Goal: Transaction & Acquisition: Book appointment/travel/reservation

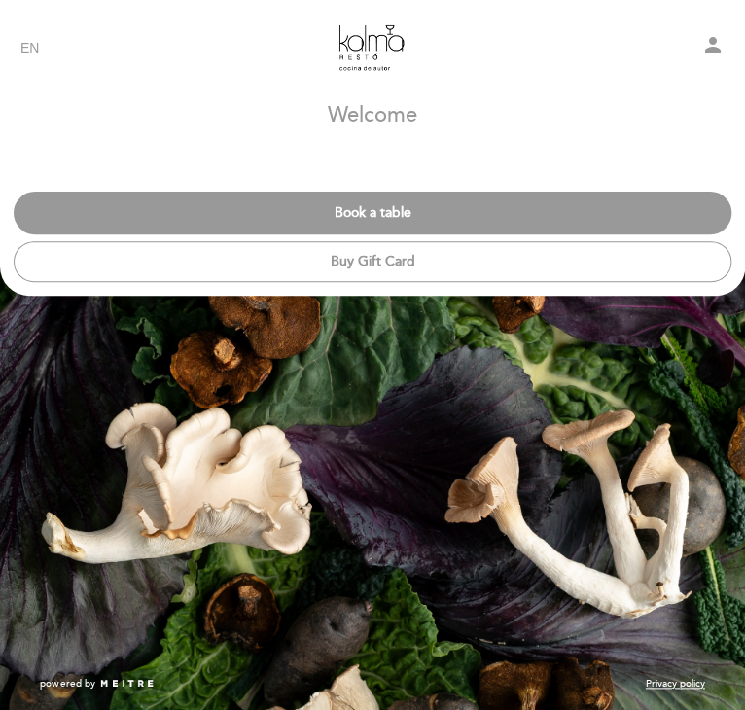
click at [410, 217] on button "Book a table" at bounding box center [373, 213] width 718 height 43
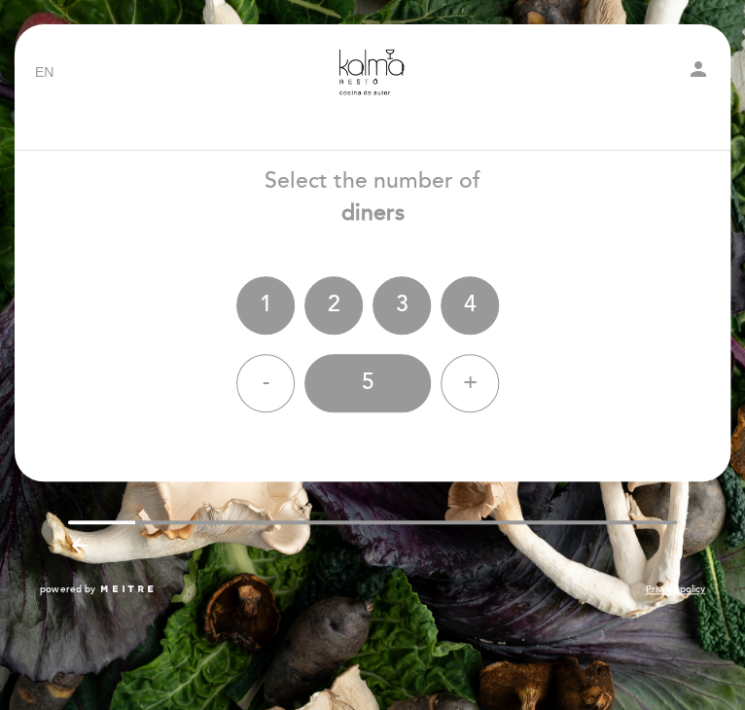
click at [270, 390] on div "-" at bounding box center [265, 383] width 58 height 58
click at [324, 312] on div "2" at bounding box center [334, 305] width 58 height 58
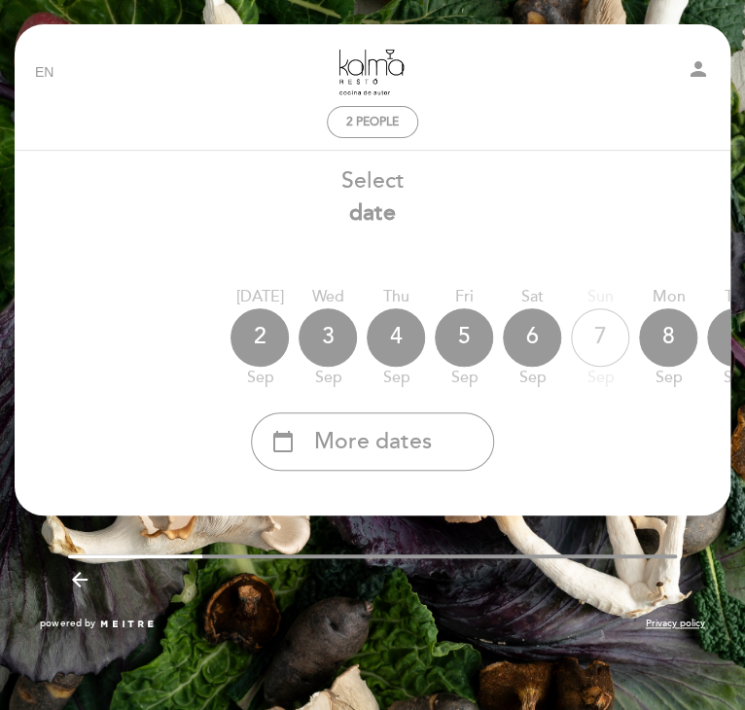
click at [421, 428] on span "More dates" at bounding box center [373, 442] width 118 height 32
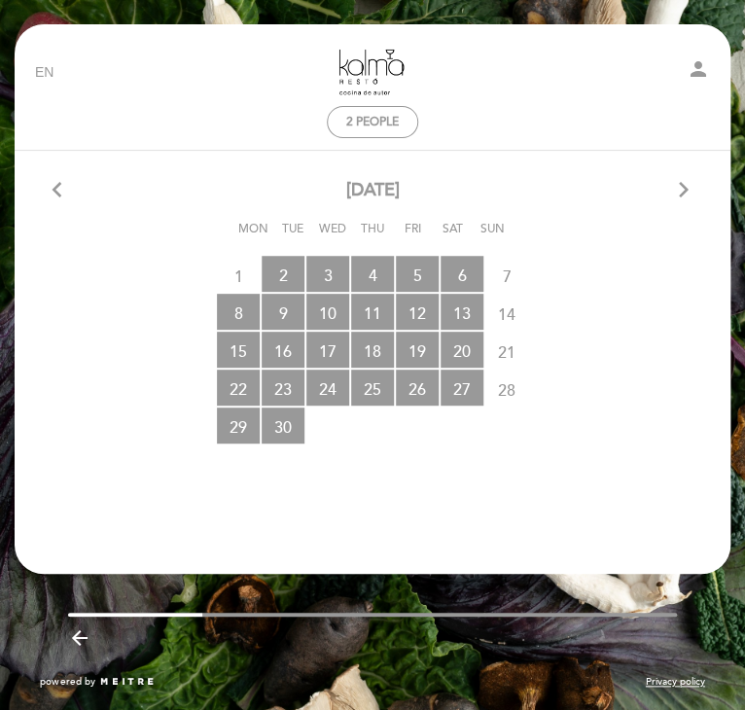
click at [680, 184] on icon "arrow_forward_ios" at bounding box center [684, 190] width 18 height 25
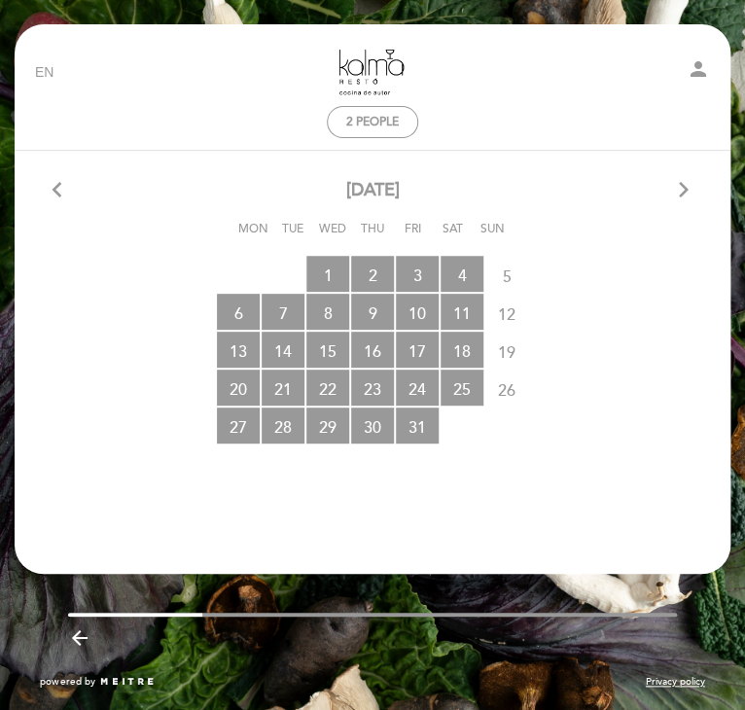
click at [680, 184] on icon "arrow_forward_ios" at bounding box center [684, 190] width 18 height 25
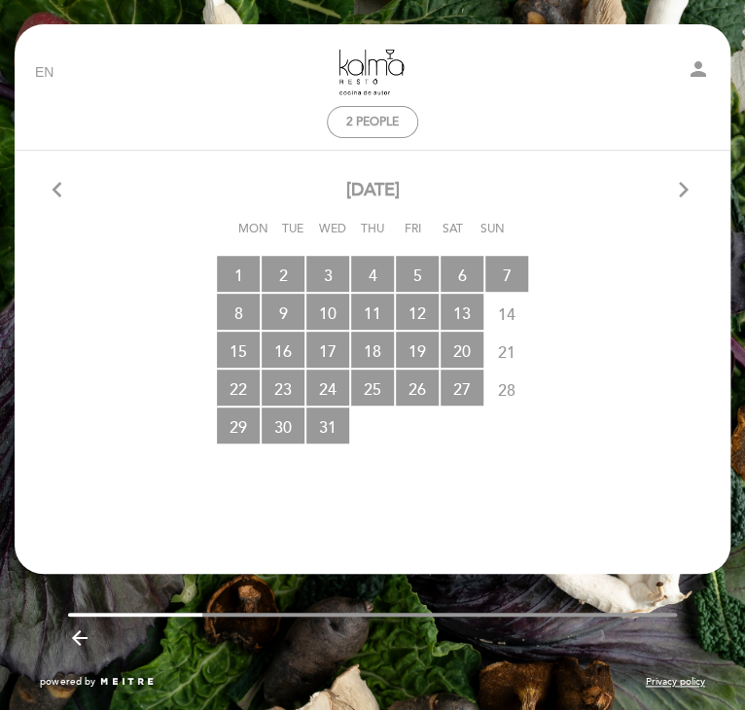
click at [680, 184] on icon "arrow_forward_ios" at bounding box center [684, 190] width 18 height 25
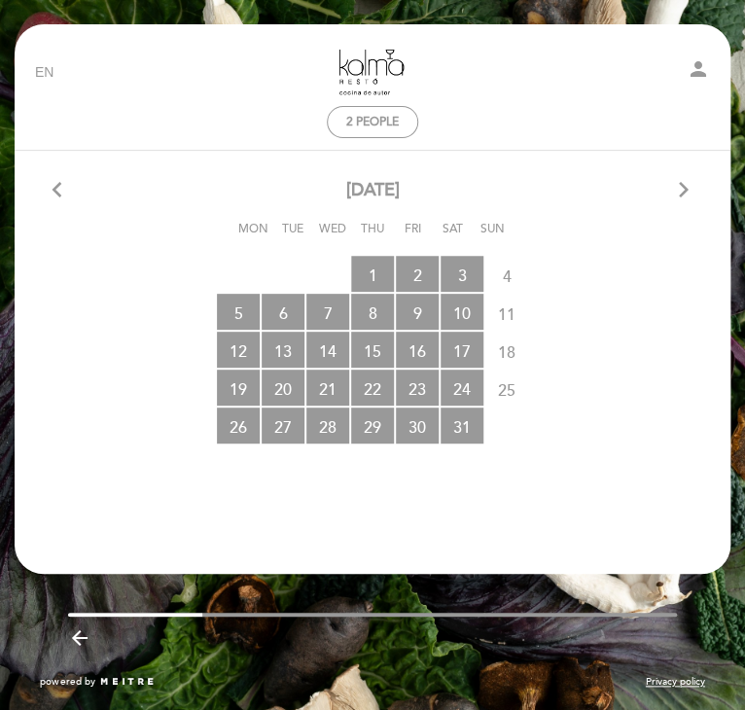
click at [424, 315] on span "9 RESERVATIONS AVAILABLE" at bounding box center [417, 312] width 43 height 36
